Goal: Find specific page/section: Find specific page/section

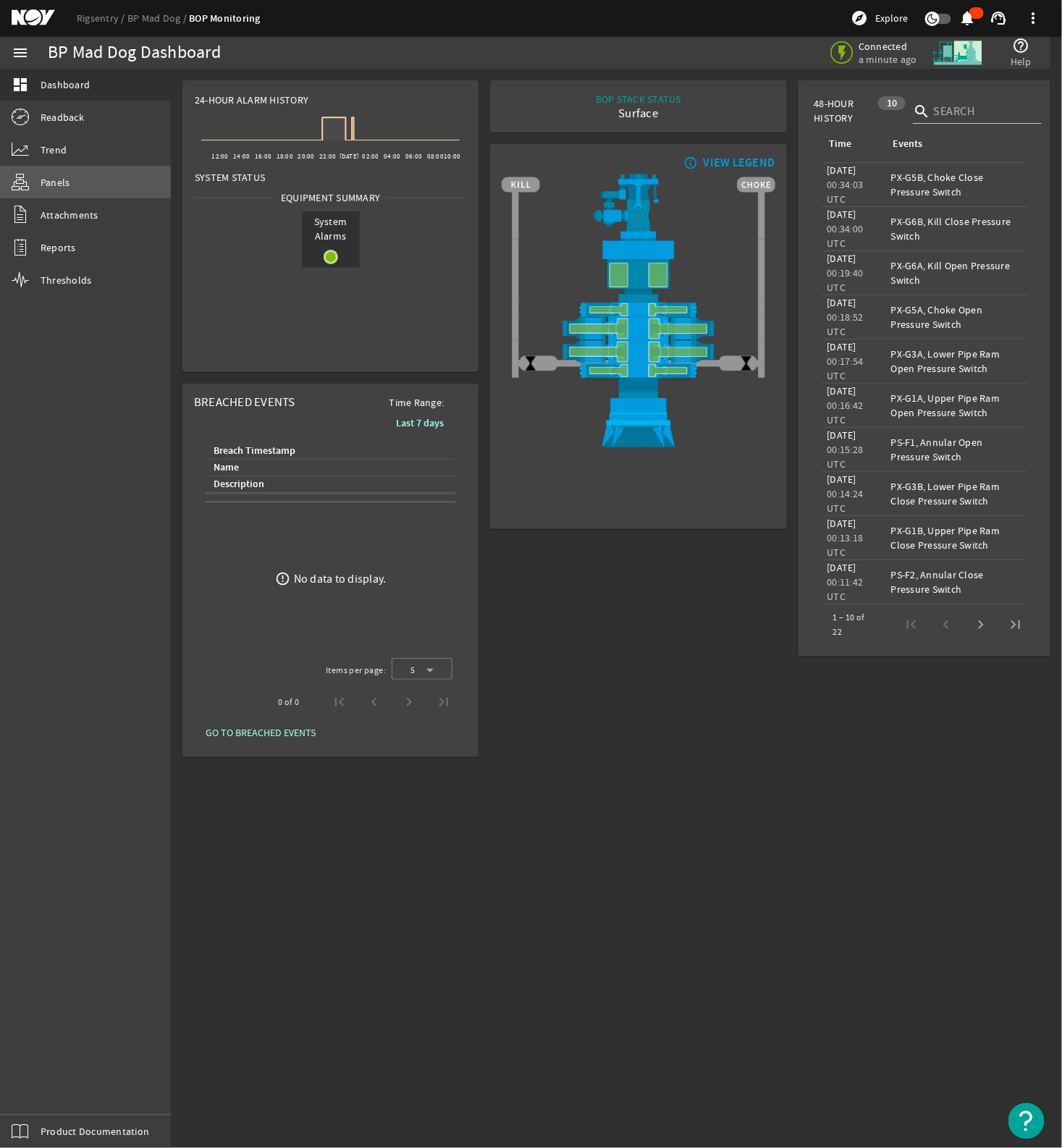
click at [45, 183] on span "Panels" at bounding box center [55, 182] width 29 height 15
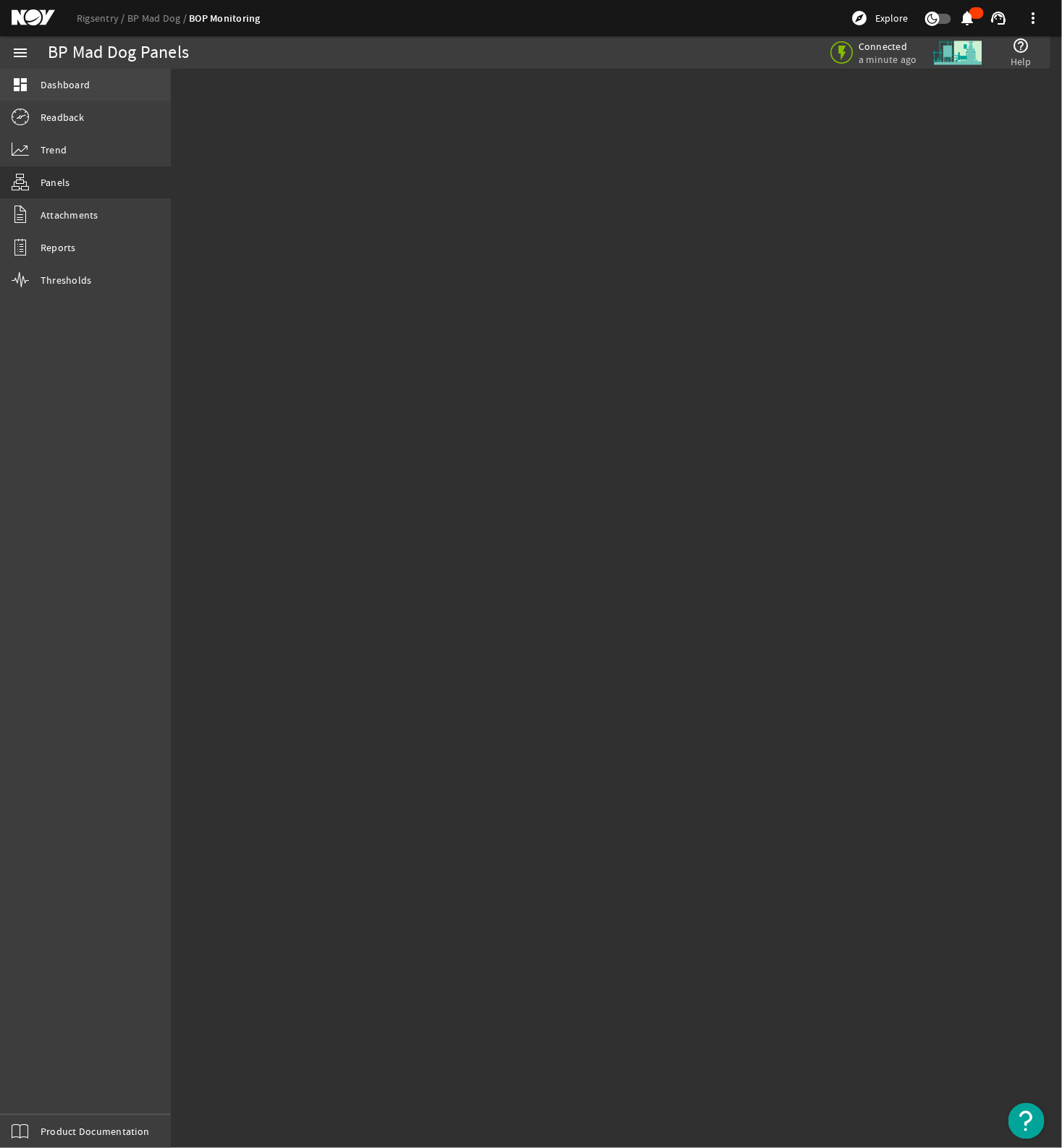
click at [95, 81] on link "dashboard Dashboard" at bounding box center [85, 84] width 171 height 32
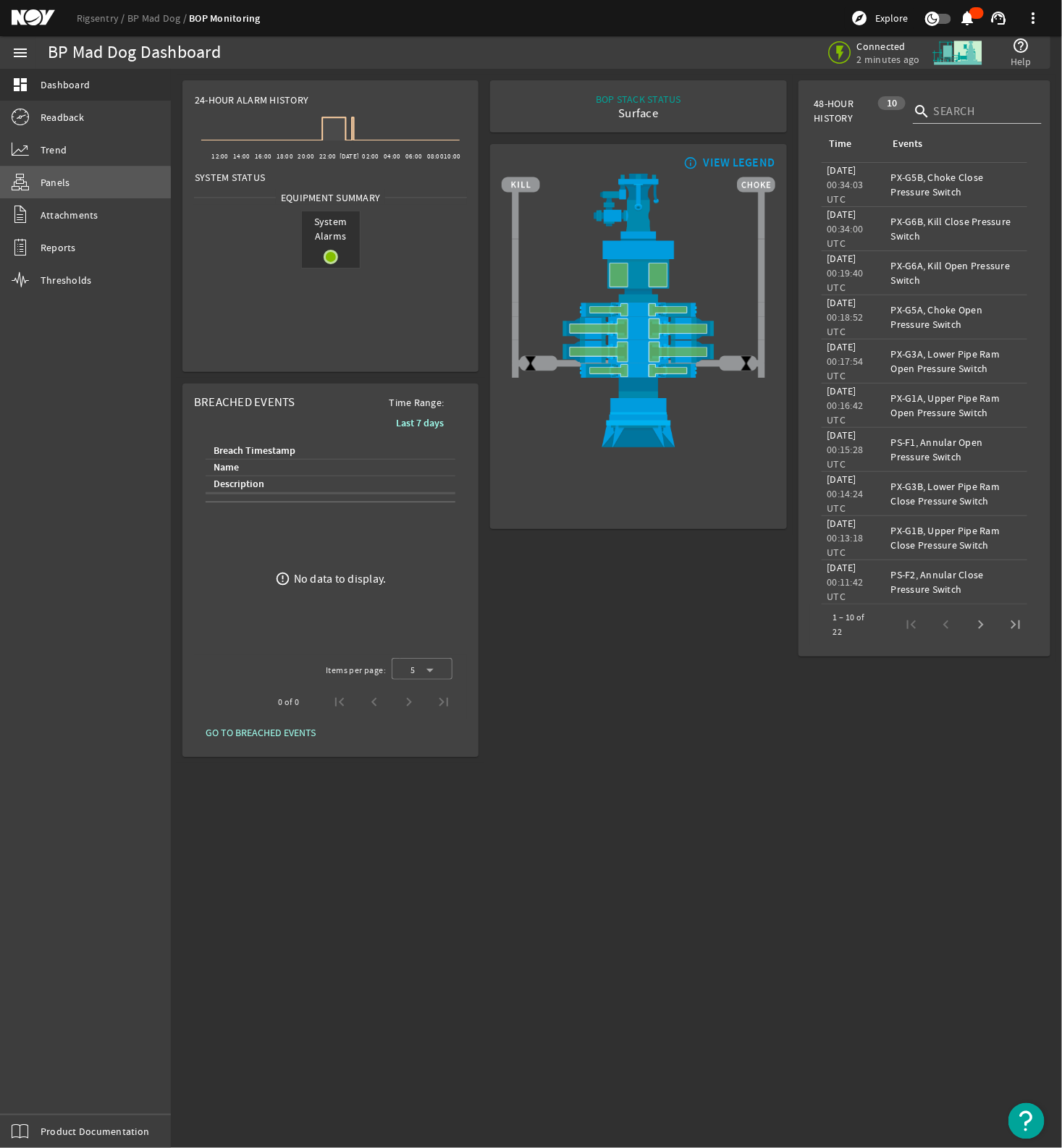
click at [59, 185] on span "Panels" at bounding box center [55, 182] width 29 height 15
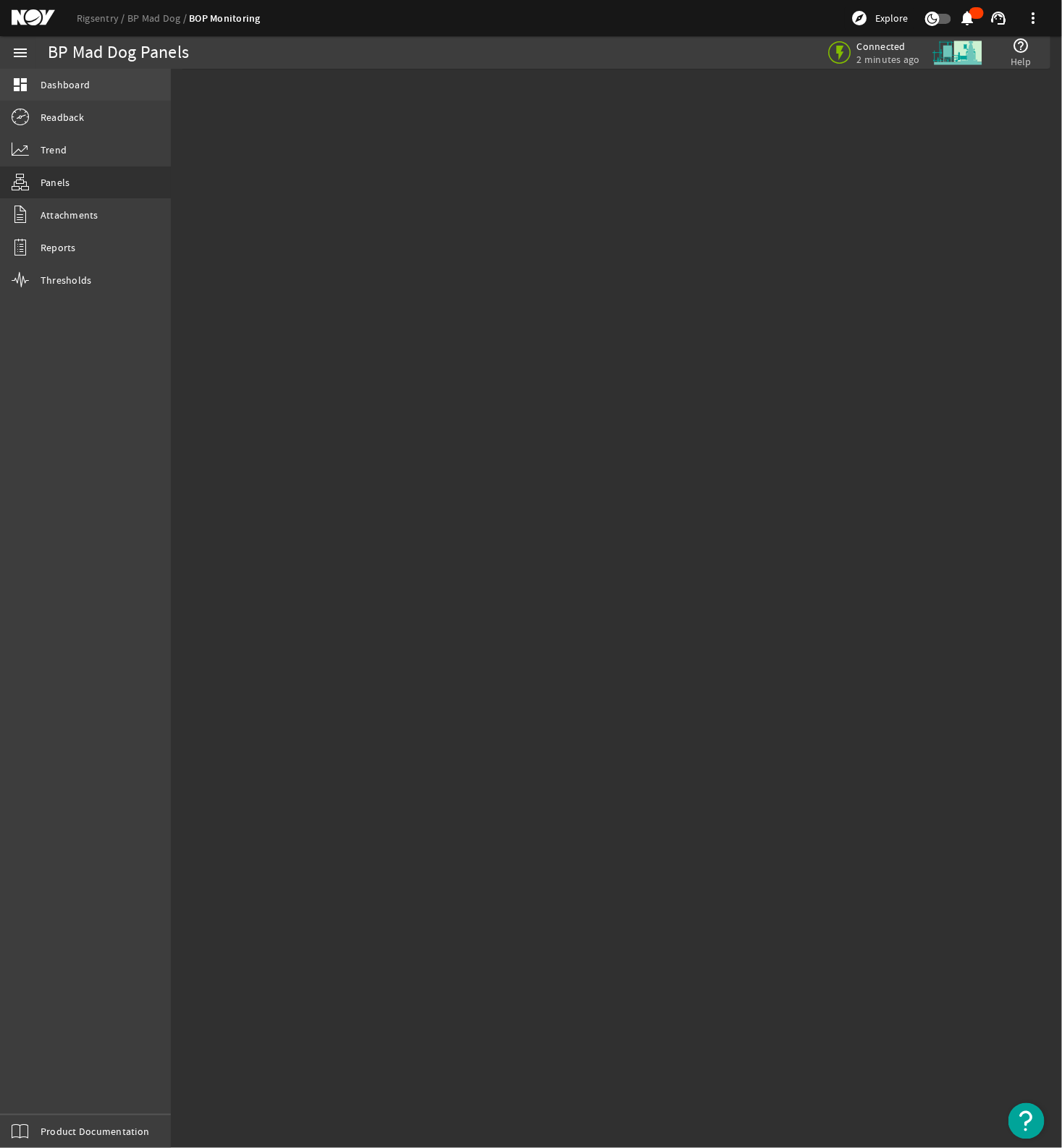
click at [58, 85] on span "Dashboard" at bounding box center [64, 84] width 49 height 15
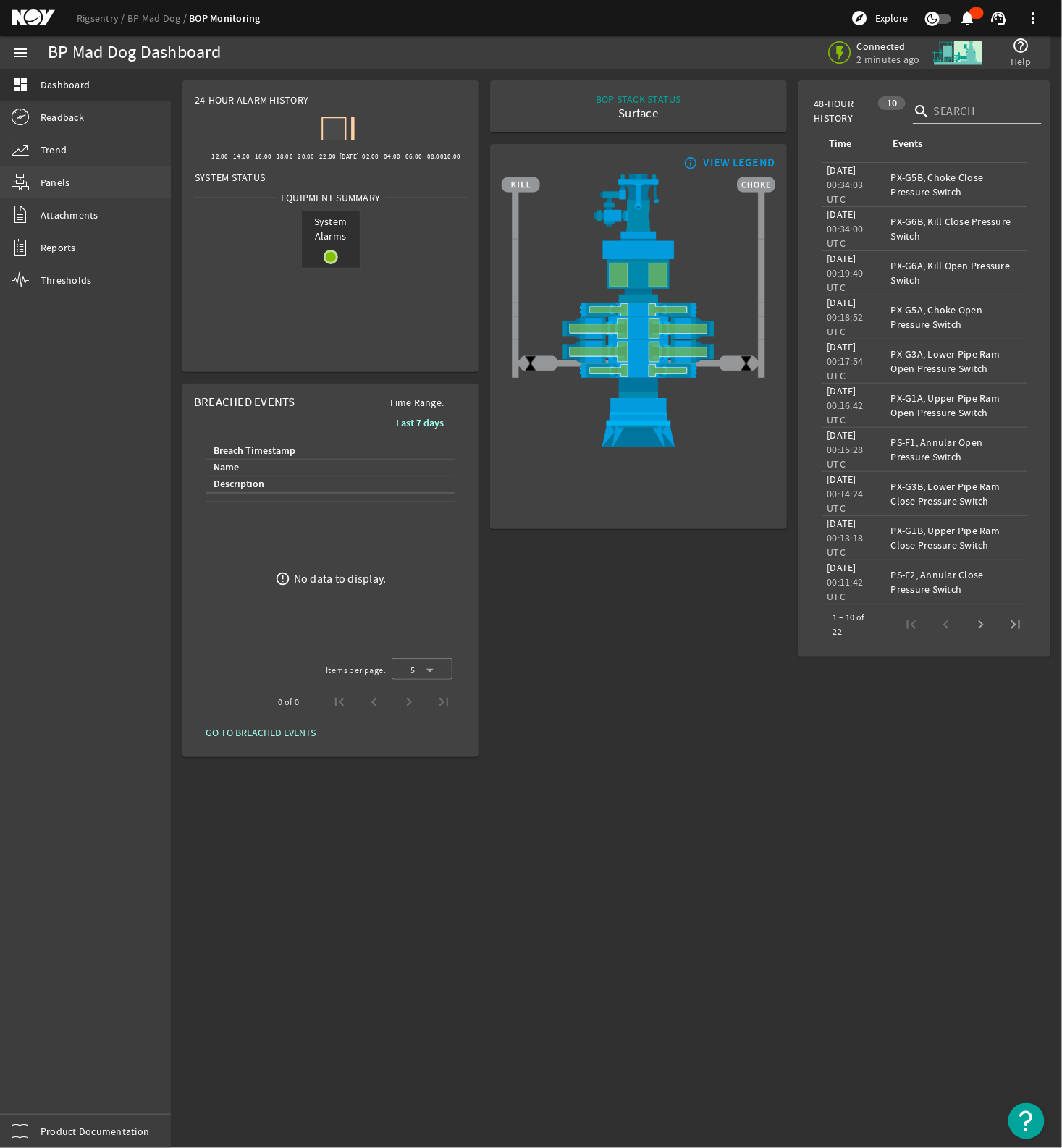
click at [21, 175] on mat-icon at bounding box center [21, 183] width 18 height 18
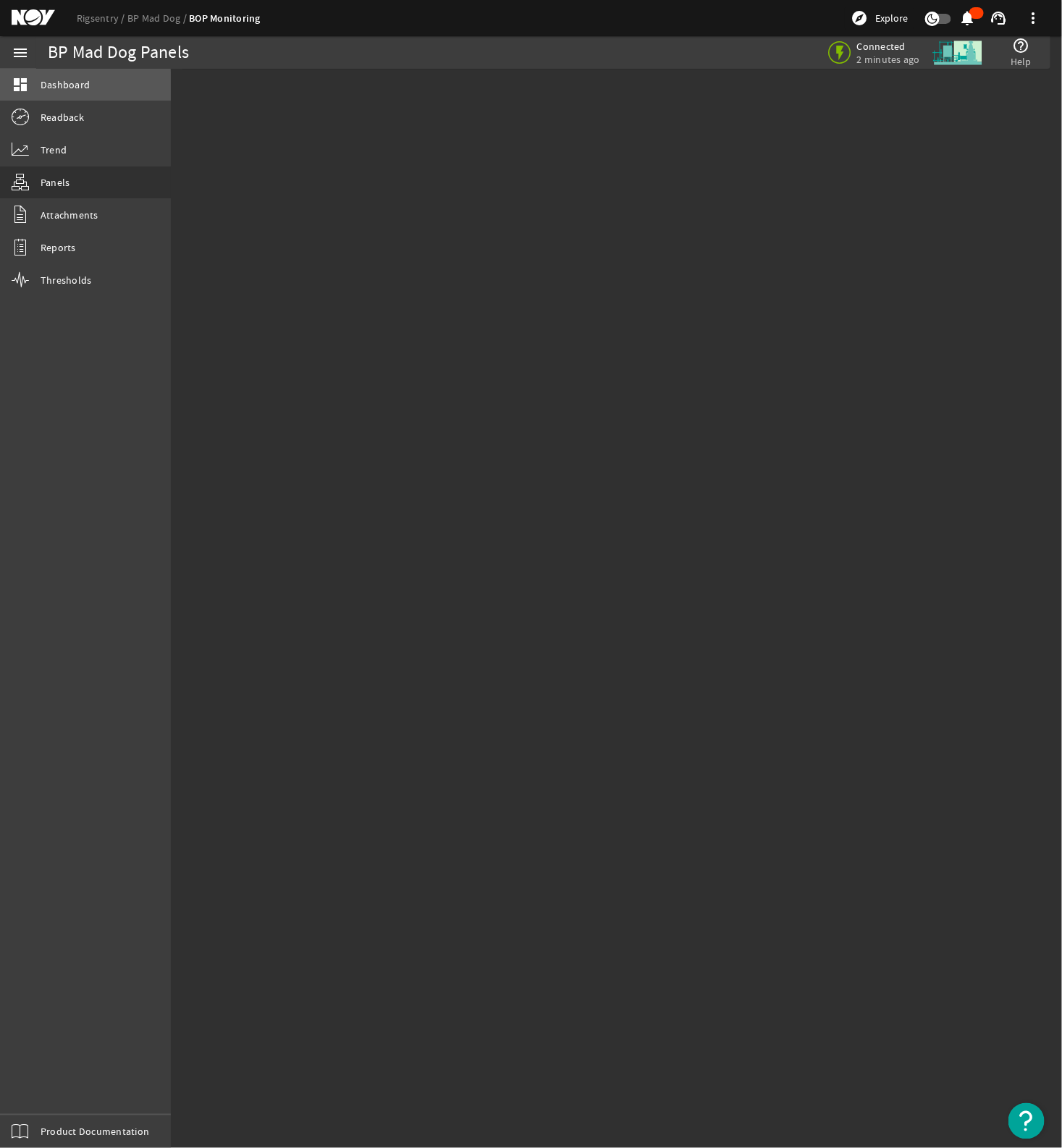
click at [31, 91] on link "dashboard Dashboard" at bounding box center [85, 84] width 171 height 32
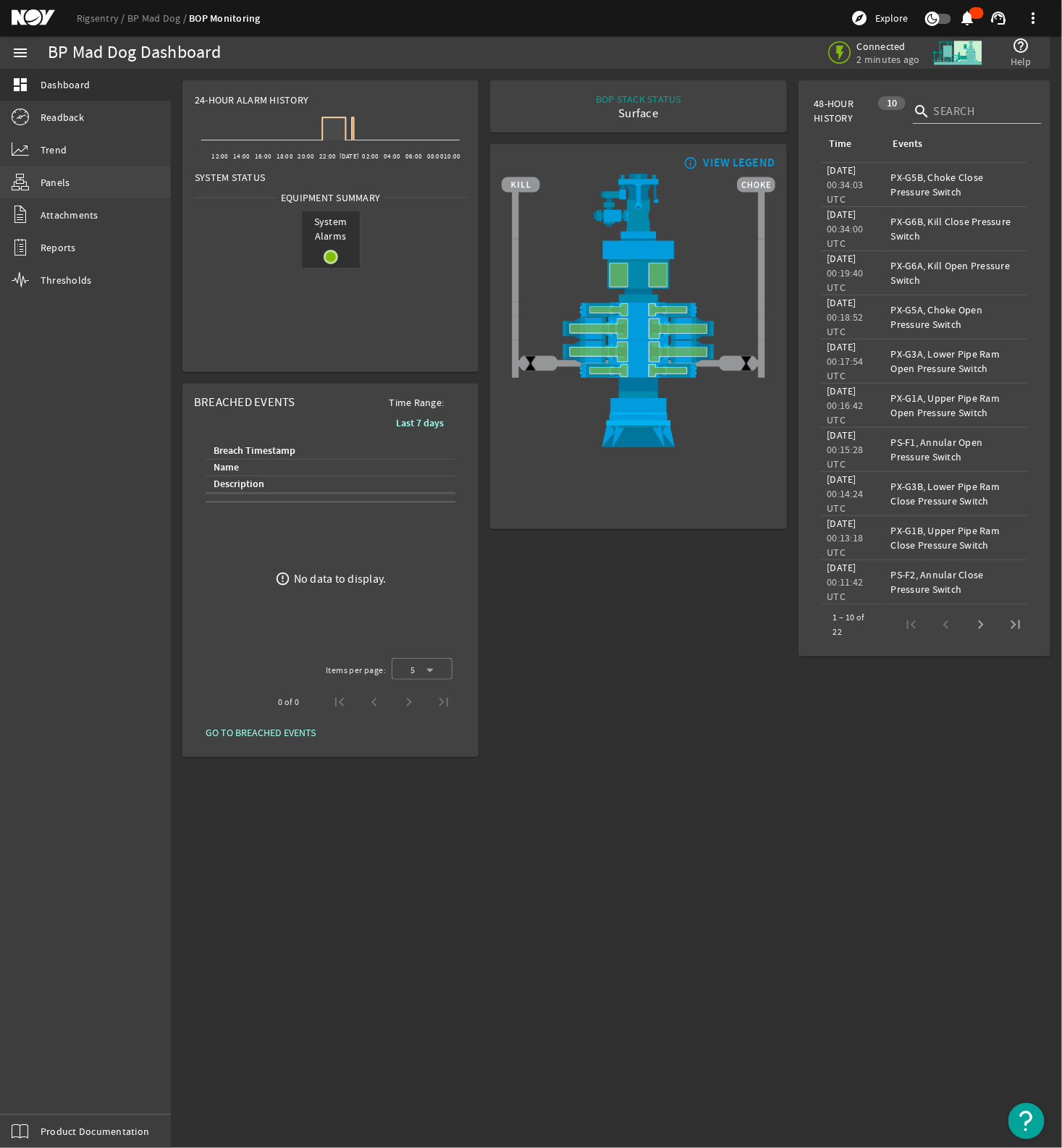
click at [31, 183] on link "Panels" at bounding box center [85, 182] width 171 height 32
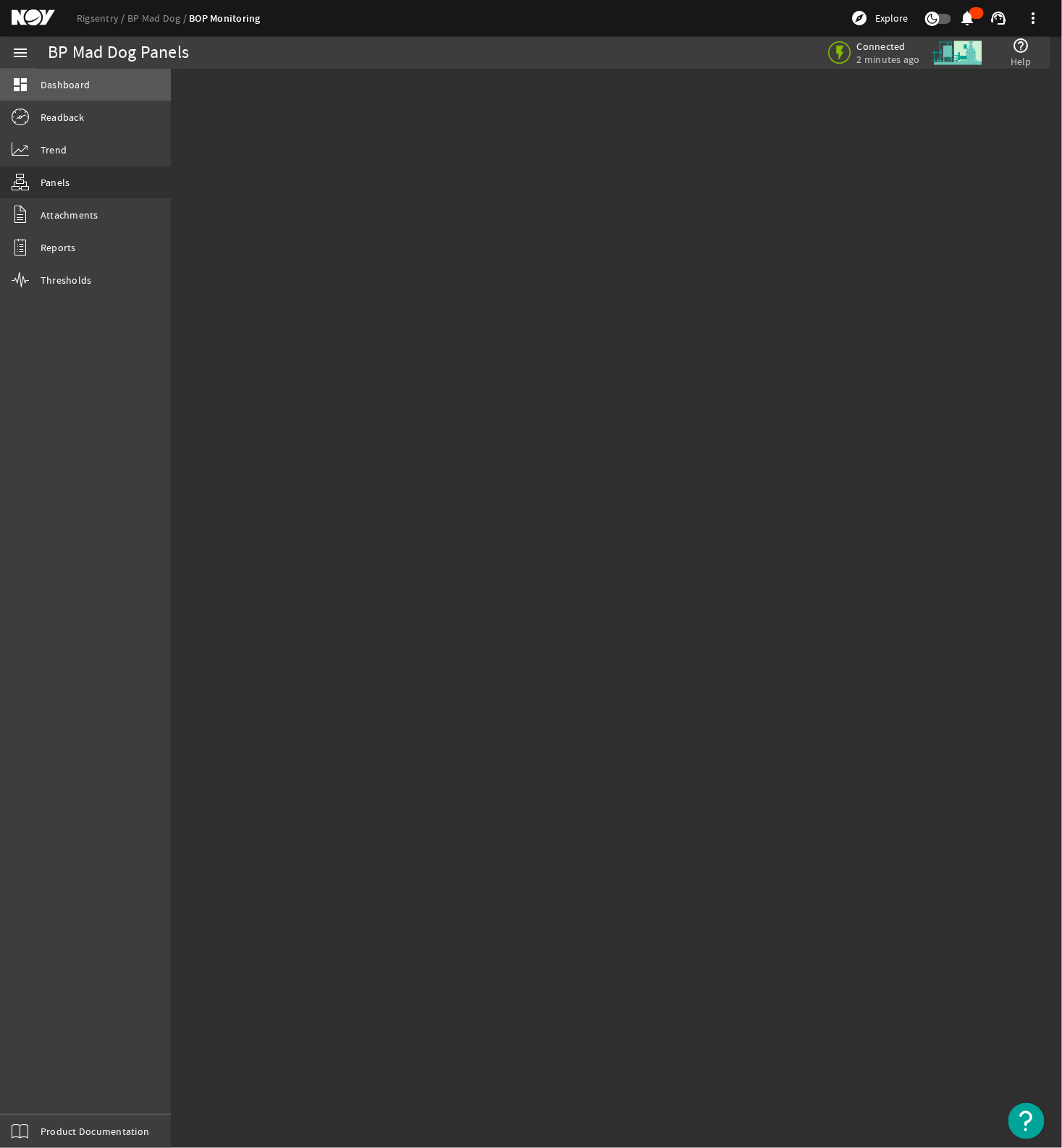
click at [60, 89] on span "Dashboard" at bounding box center [64, 84] width 49 height 15
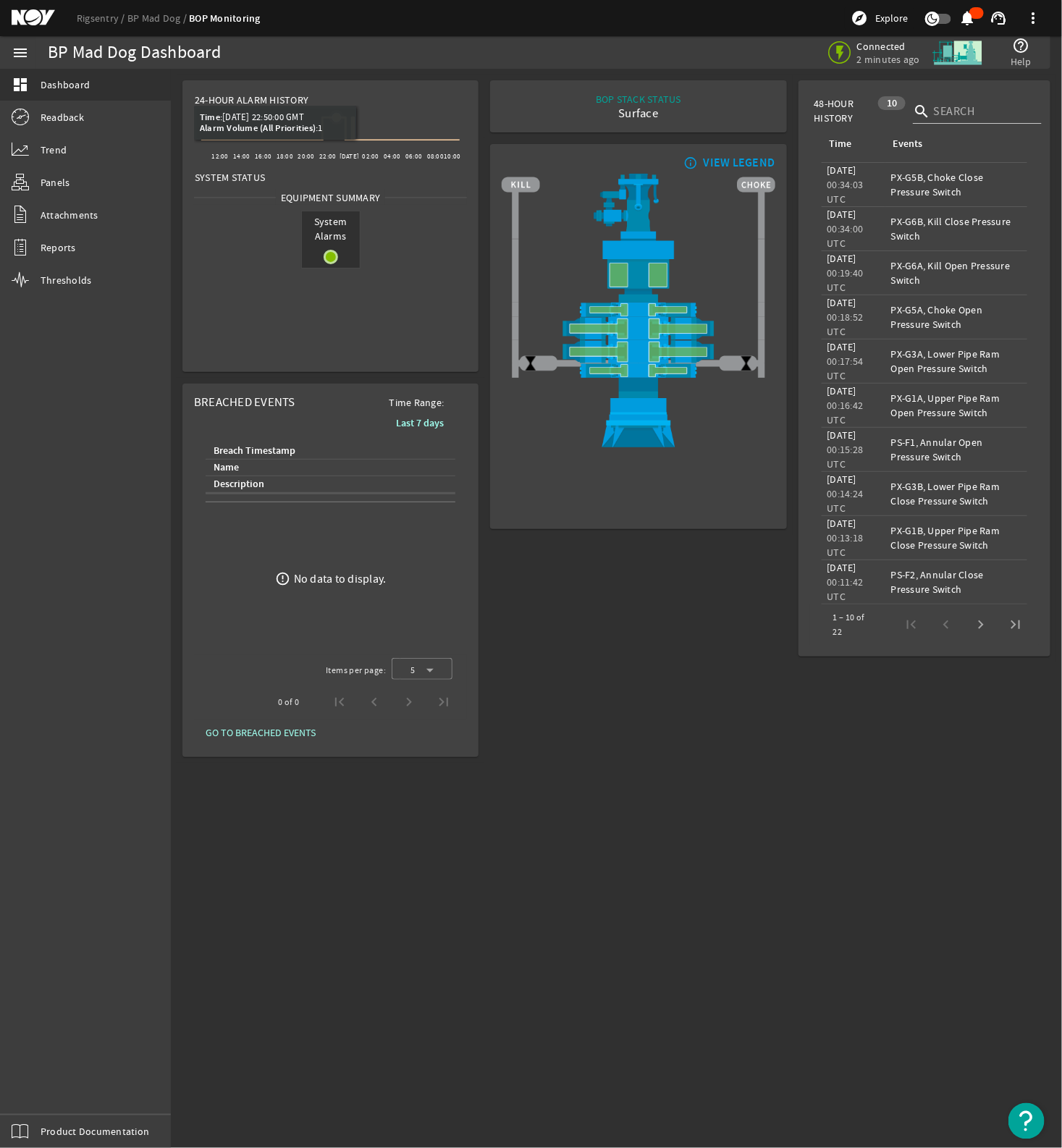
click at [337, 116] on icon at bounding box center [336, 117] width 9 height 9
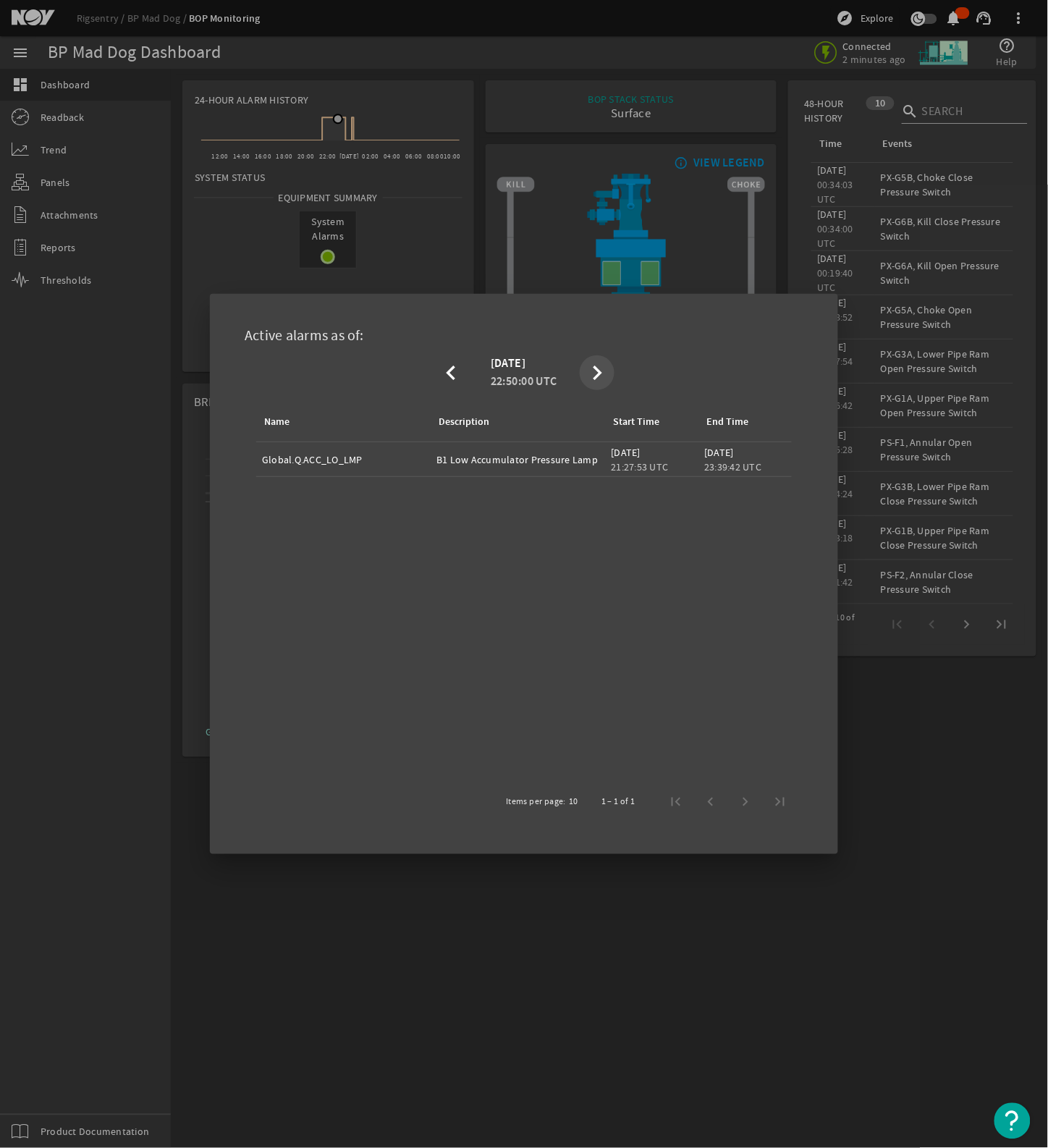
click at [594, 371] on mat-icon "chevron_right" at bounding box center [597, 373] width 29 height 18
click at [597, 371] on mat-icon "chevron_right" at bounding box center [597, 373] width 29 height 18
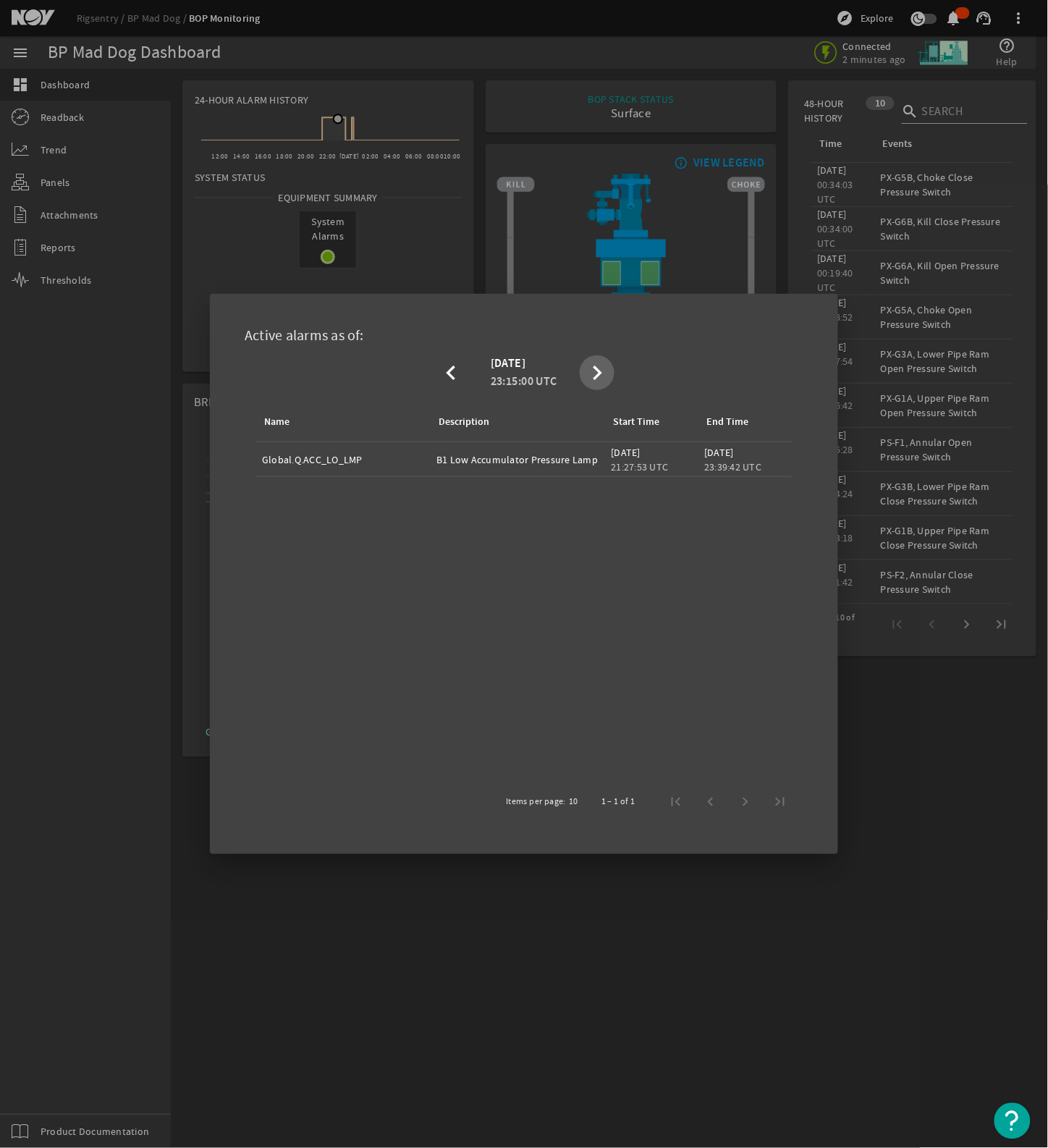
click at [597, 371] on mat-icon "chevron_right" at bounding box center [597, 373] width 29 height 18
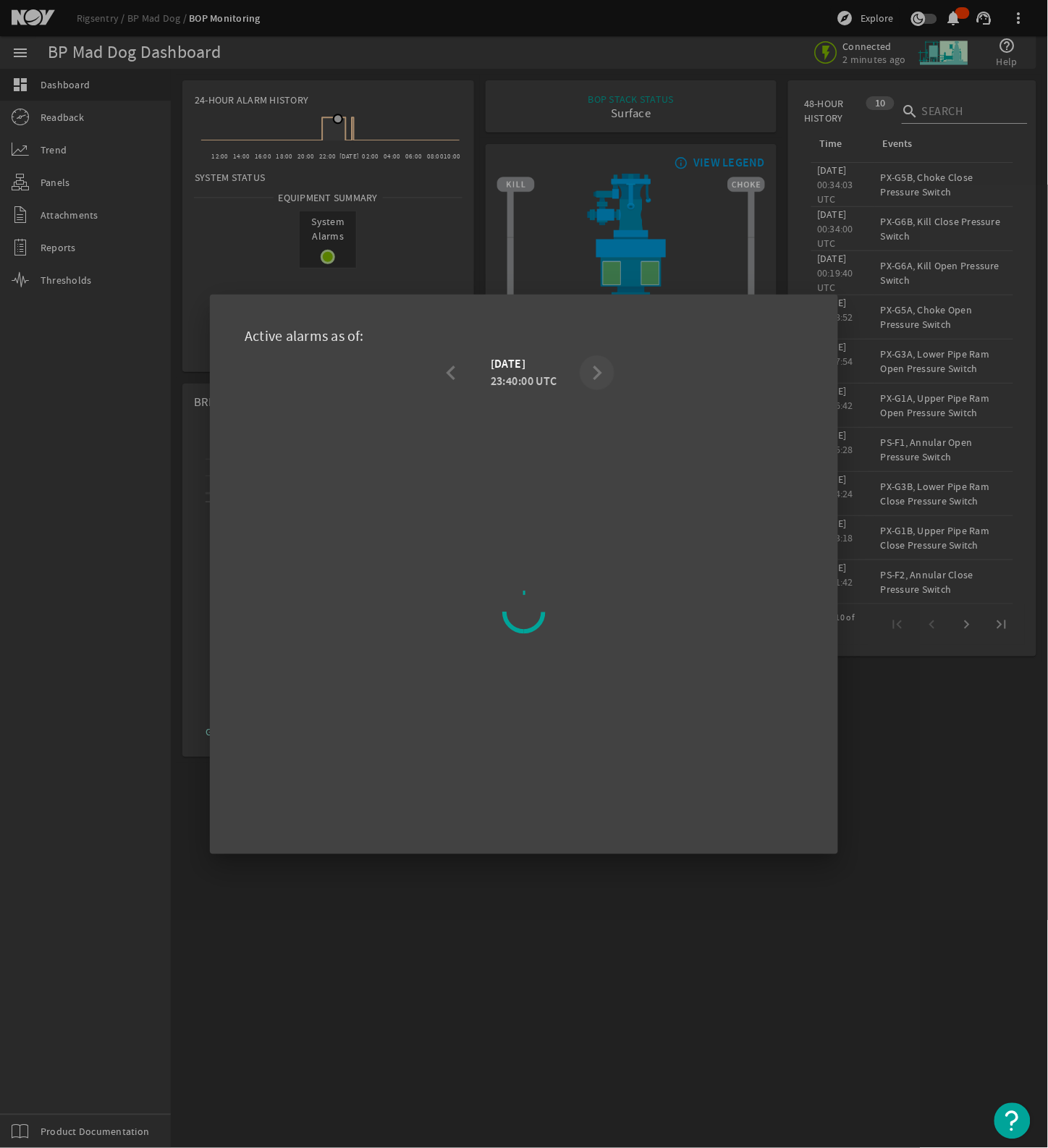
click at [597, 371] on mat-icon "chevron_right" at bounding box center [597, 373] width 29 height 18
click at [457, 376] on mat-icon "chevron_left" at bounding box center [451, 373] width 29 height 18
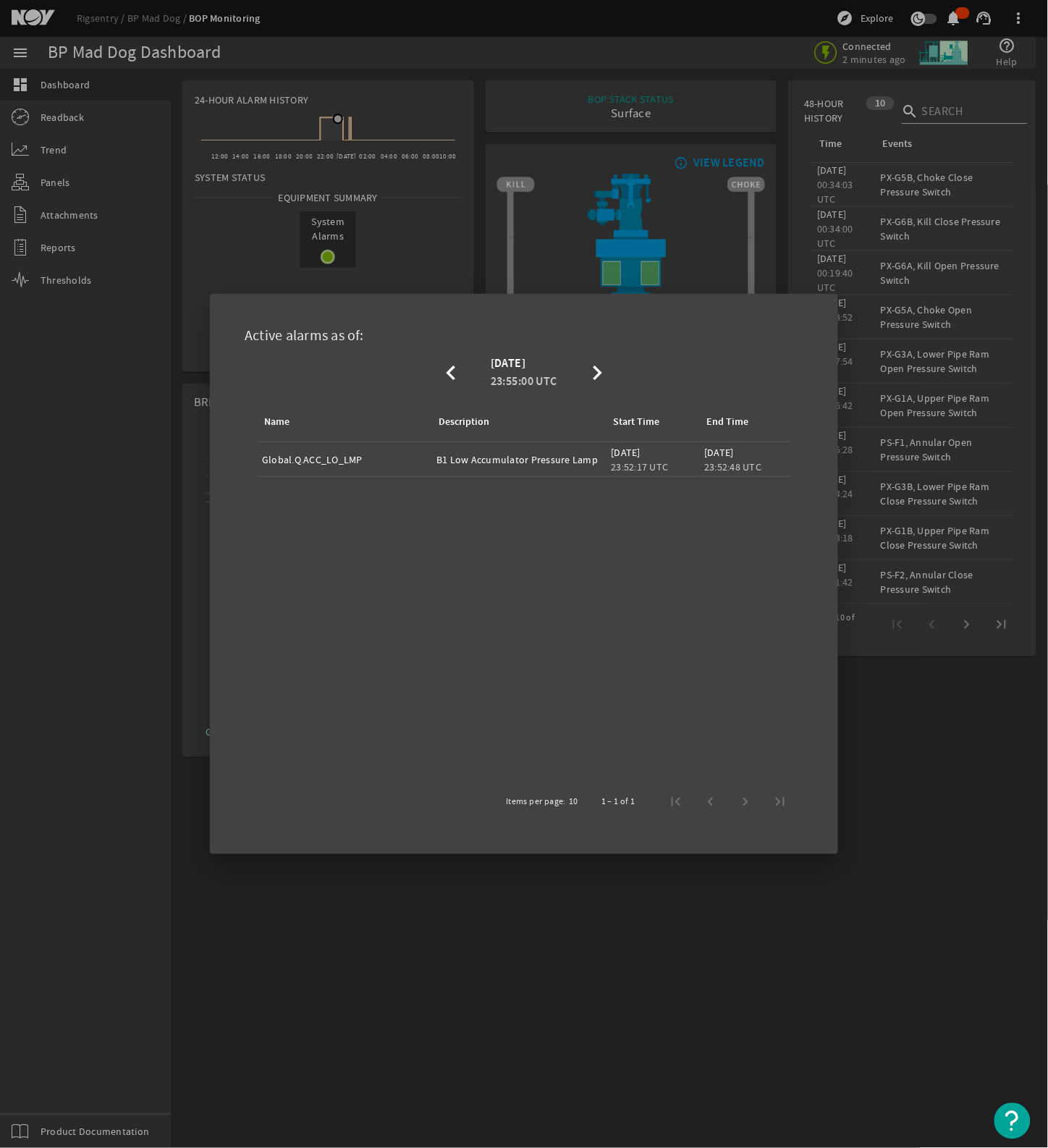
click at [682, 909] on div at bounding box center [524, 574] width 1048 height 1148
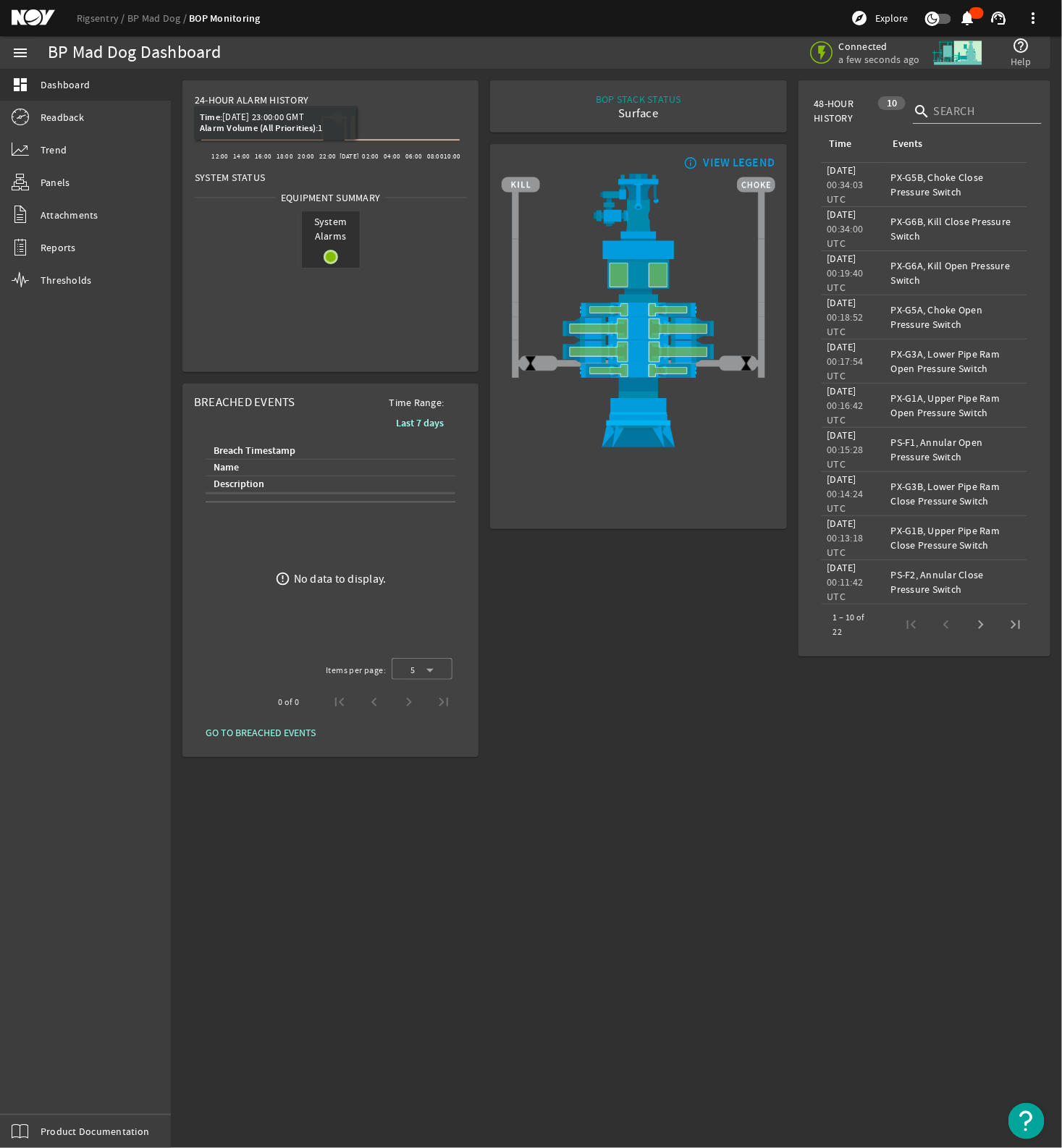
click at [337, 116] on icon at bounding box center [338, 117] width 9 height 9
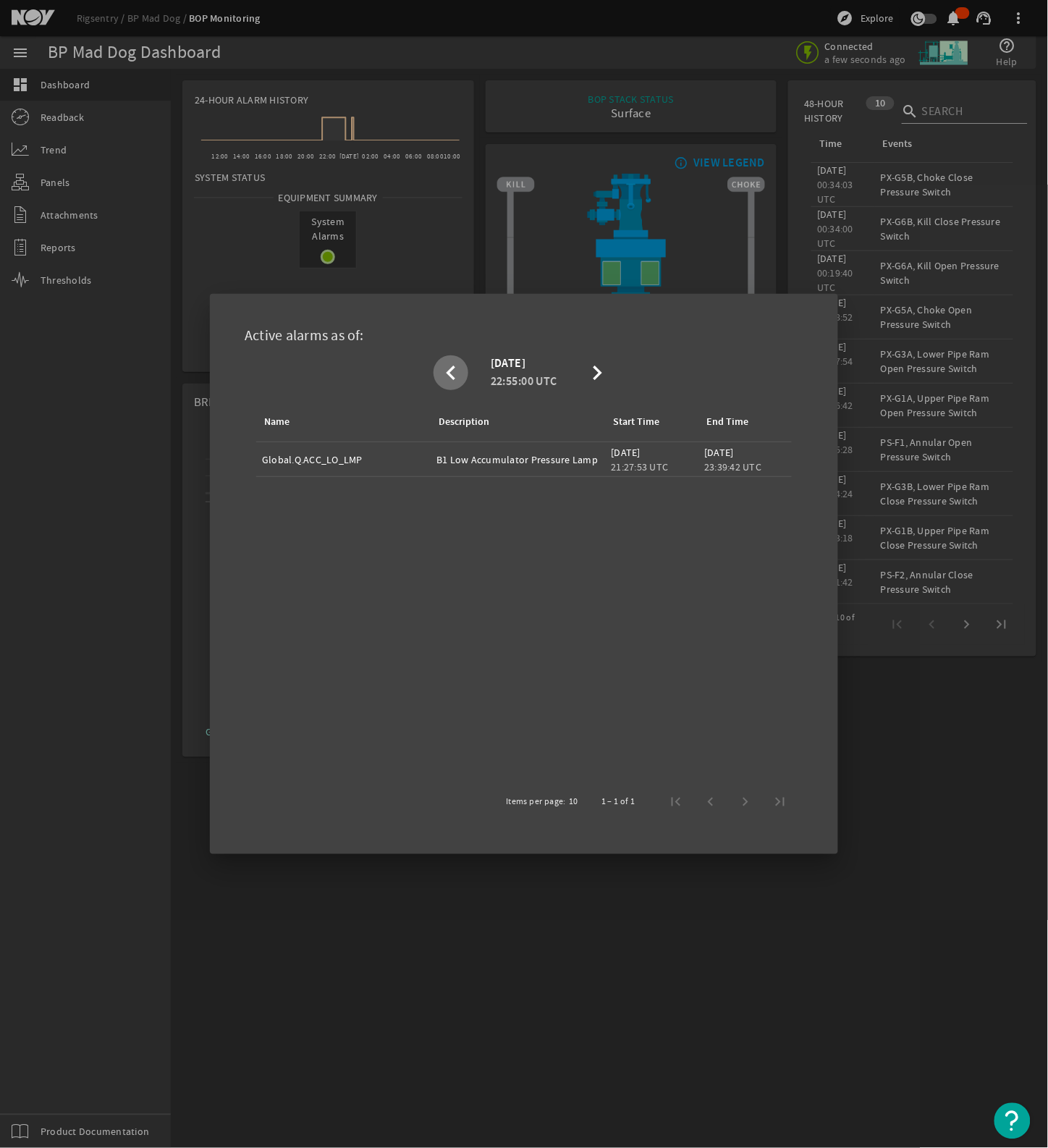
click at [859, 979] on div at bounding box center [524, 574] width 1048 height 1148
